Goal: Task Accomplishment & Management: Complete application form

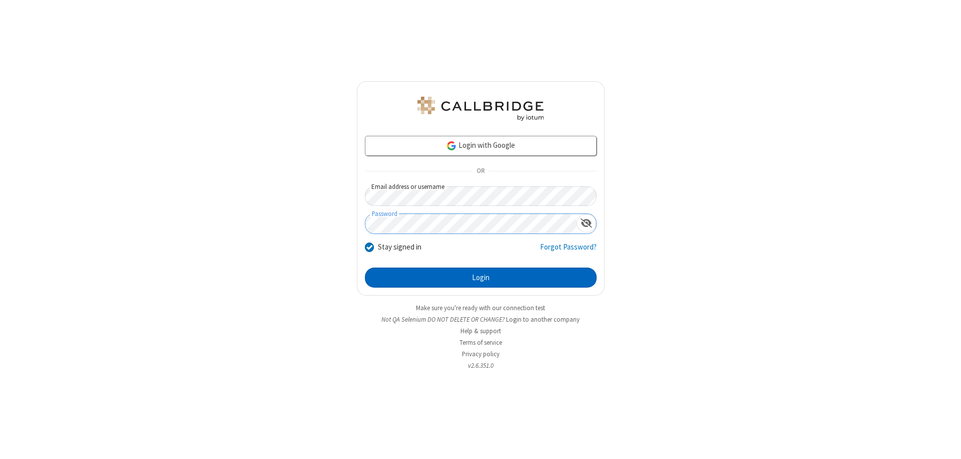
click at [481, 277] on button "Login" at bounding box center [481, 277] width 232 height 20
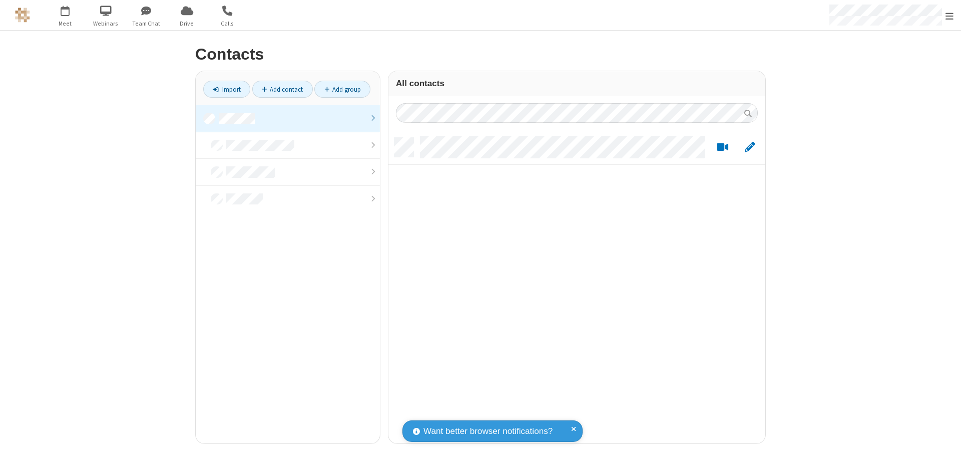
scroll to position [305, 370]
click at [288, 118] on link at bounding box center [288, 118] width 184 height 27
click at [282, 89] on link "Add contact" at bounding box center [282, 89] width 61 height 17
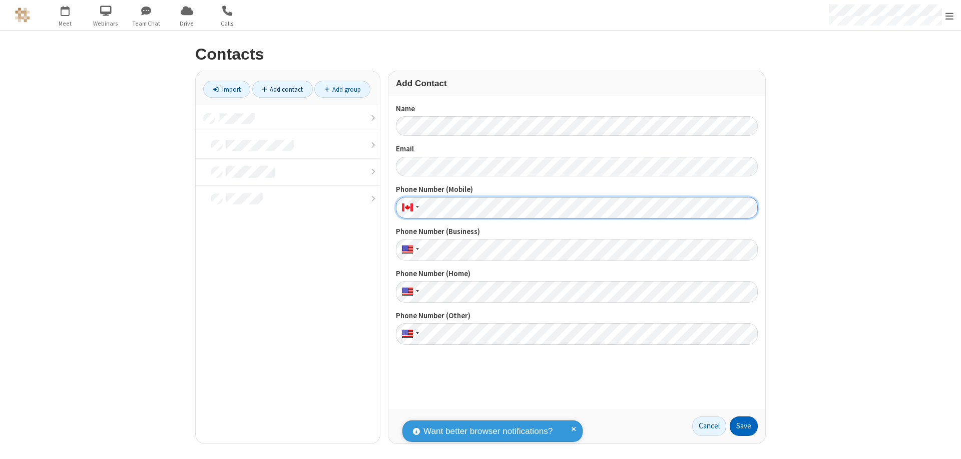
click at [744, 426] on button "Save" at bounding box center [744, 426] width 28 height 20
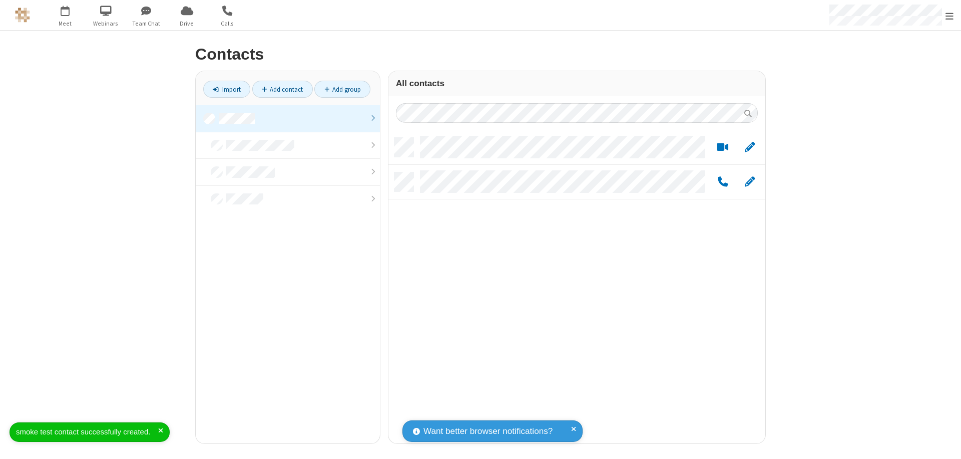
scroll to position [305, 370]
click at [282, 89] on link "Add contact" at bounding box center [282, 89] width 61 height 17
